Goal: Navigation & Orientation: Find specific page/section

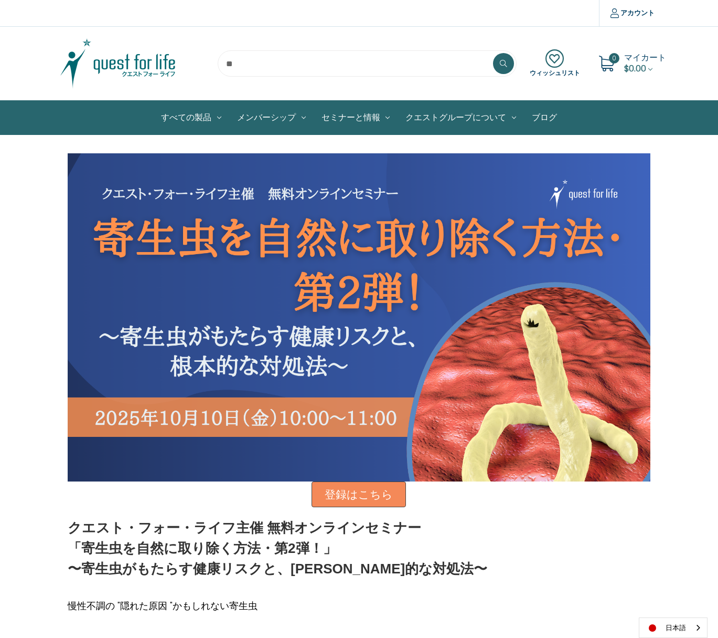
click at [126, 55] on img at bounding box center [117, 63] width 131 height 52
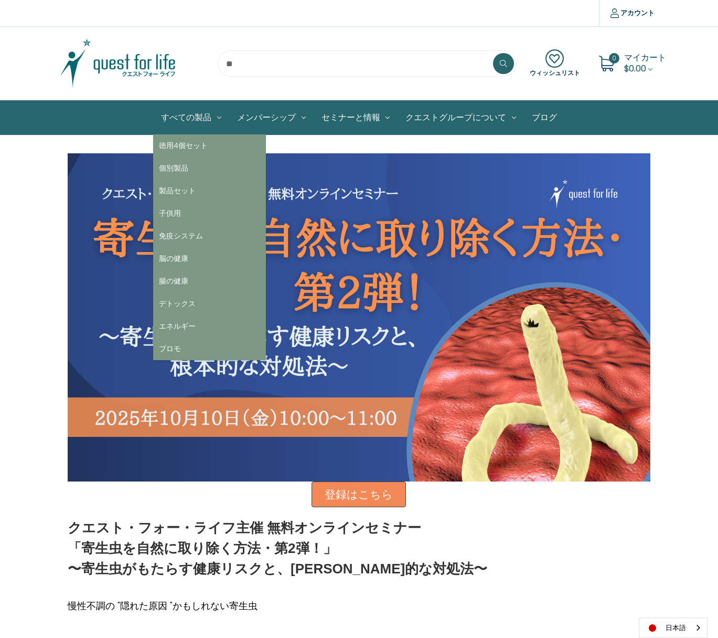
click at [204, 119] on link "すべての製品" at bounding box center [191, 118] width 76 height 34
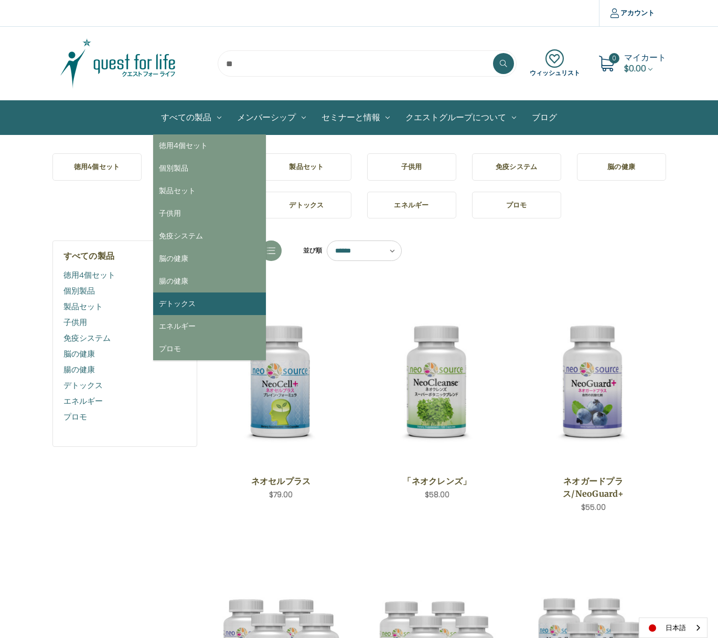
click at [206, 311] on link "デトックス" at bounding box center [209, 303] width 113 height 23
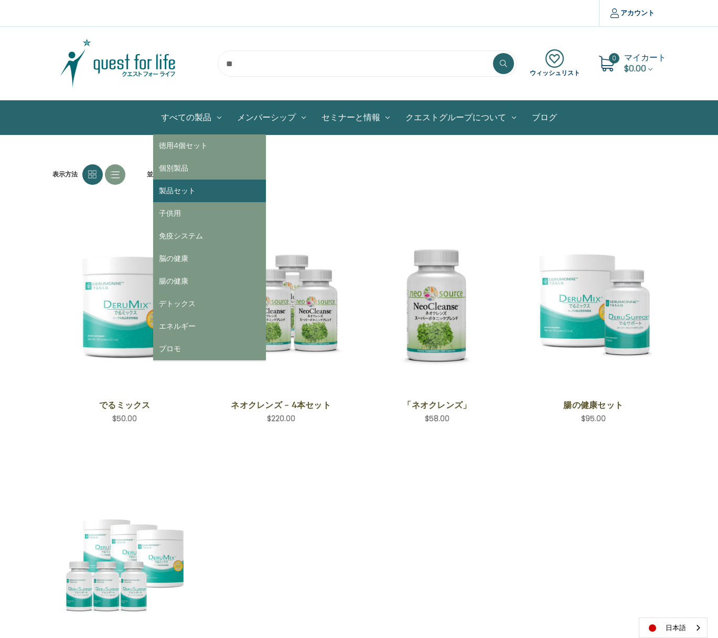
click at [209, 193] on link "製品セット" at bounding box center [209, 190] width 113 height 23
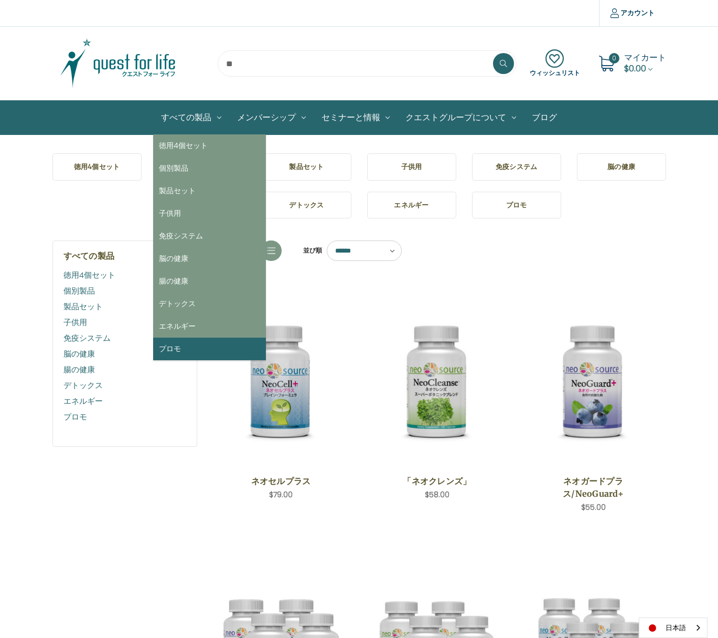
click at [166, 347] on link "プロモ" at bounding box center [209, 348] width 113 height 23
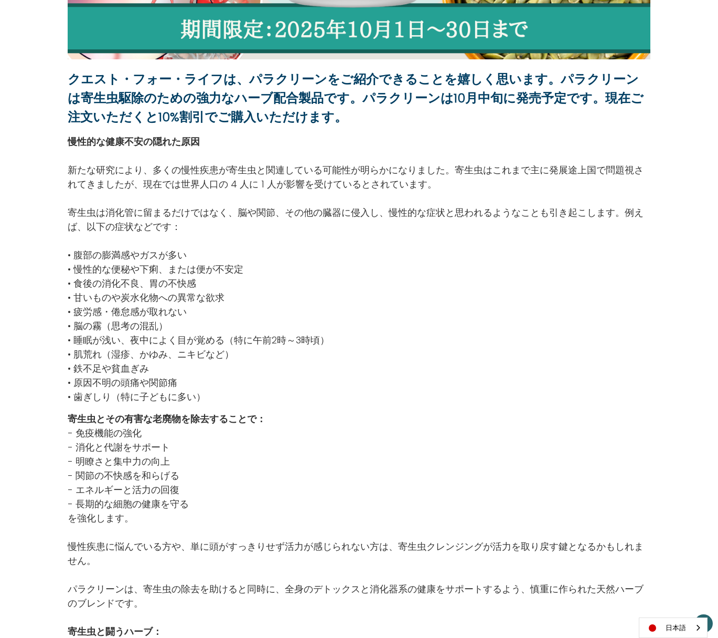
scroll to position [459, 0]
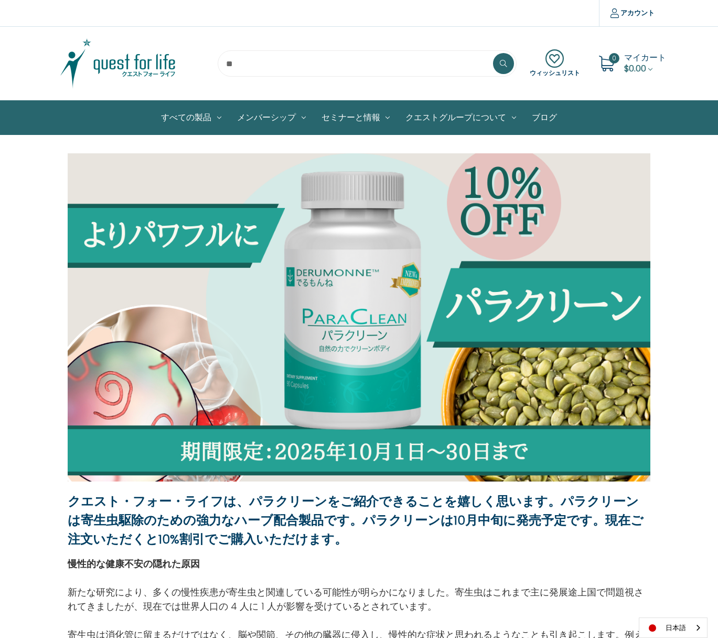
click at [447, 54] on input "search" at bounding box center [367, 63] width 299 height 26
